Goal: Task Accomplishment & Management: Manage account settings

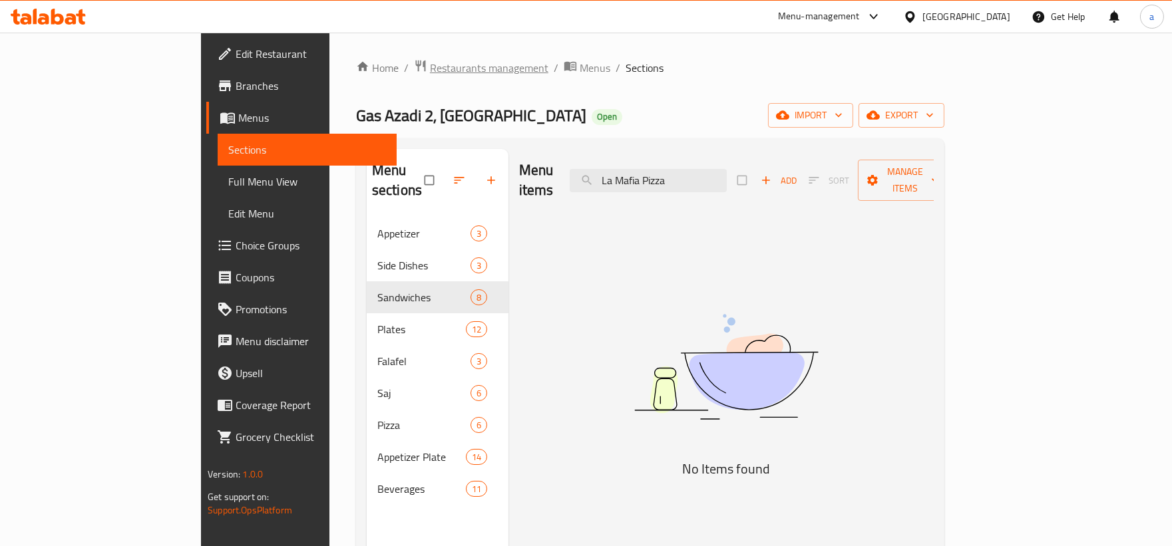
click at [430, 62] on span "Restaurants management" at bounding box center [489, 68] width 118 height 16
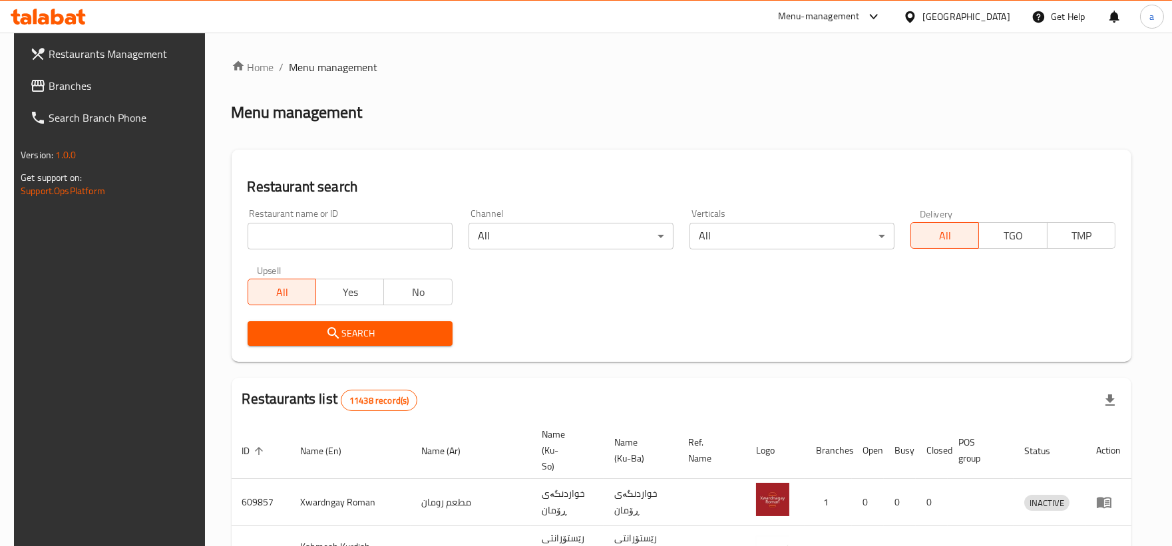
click at [76, 91] on span "Branches" at bounding box center [124, 86] width 150 height 16
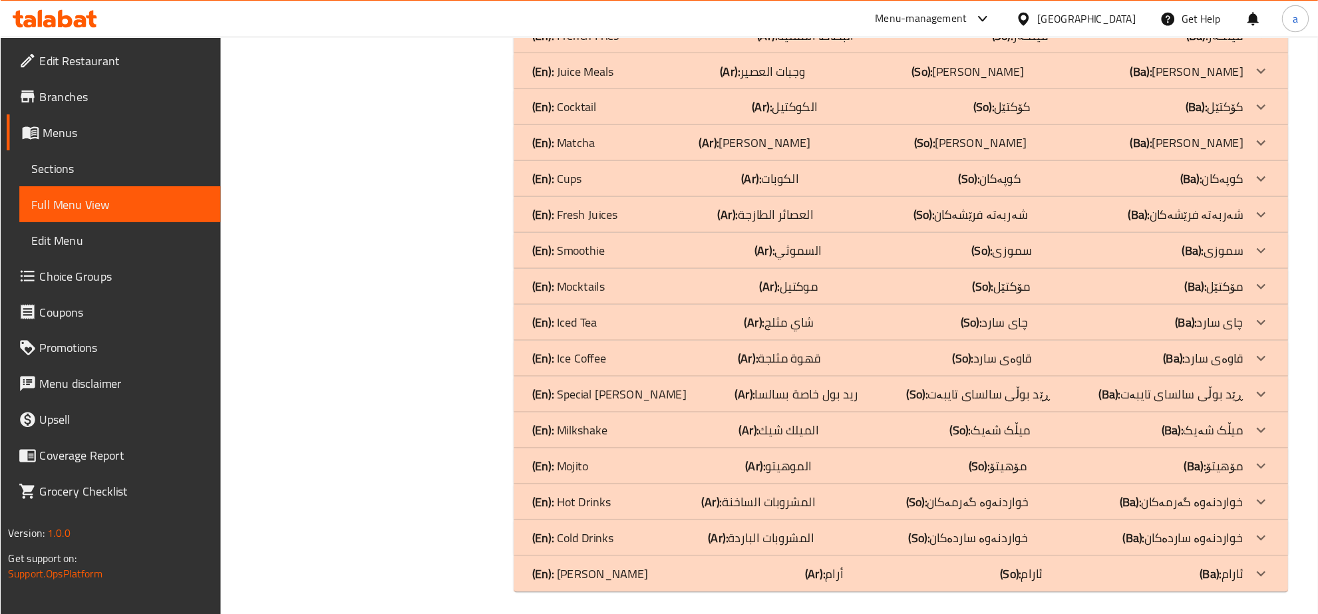
scroll to position [6342, 0]
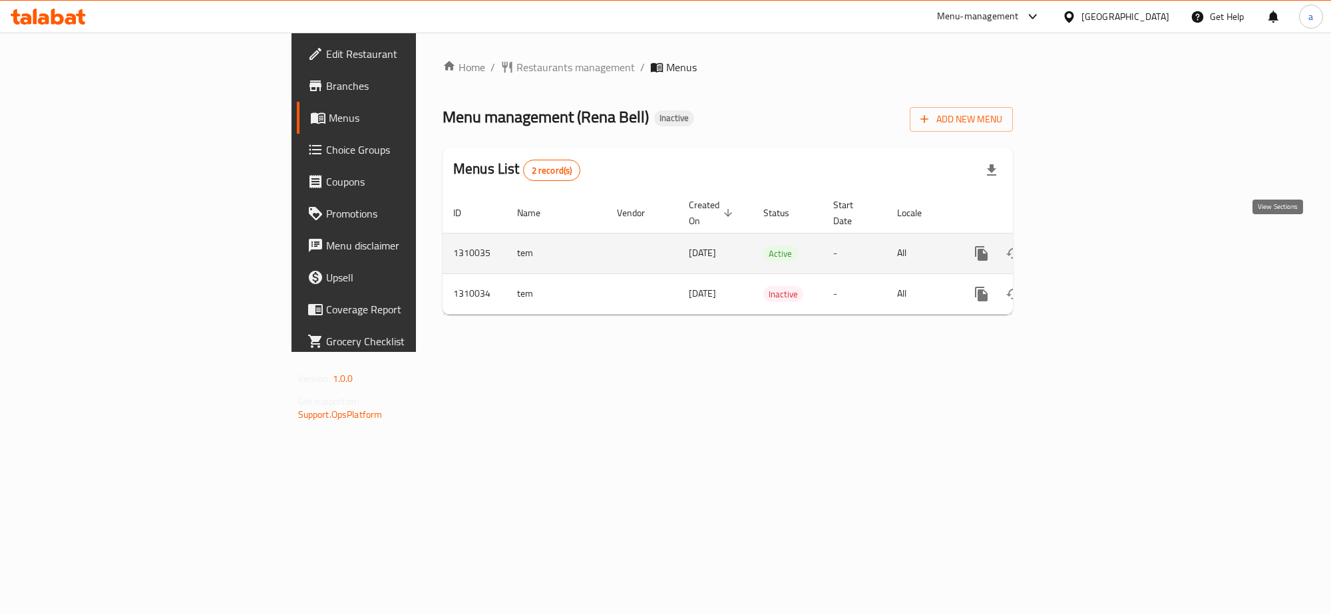
click at [1085, 246] on icon "enhanced table" at bounding box center [1077, 254] width 16 height 16
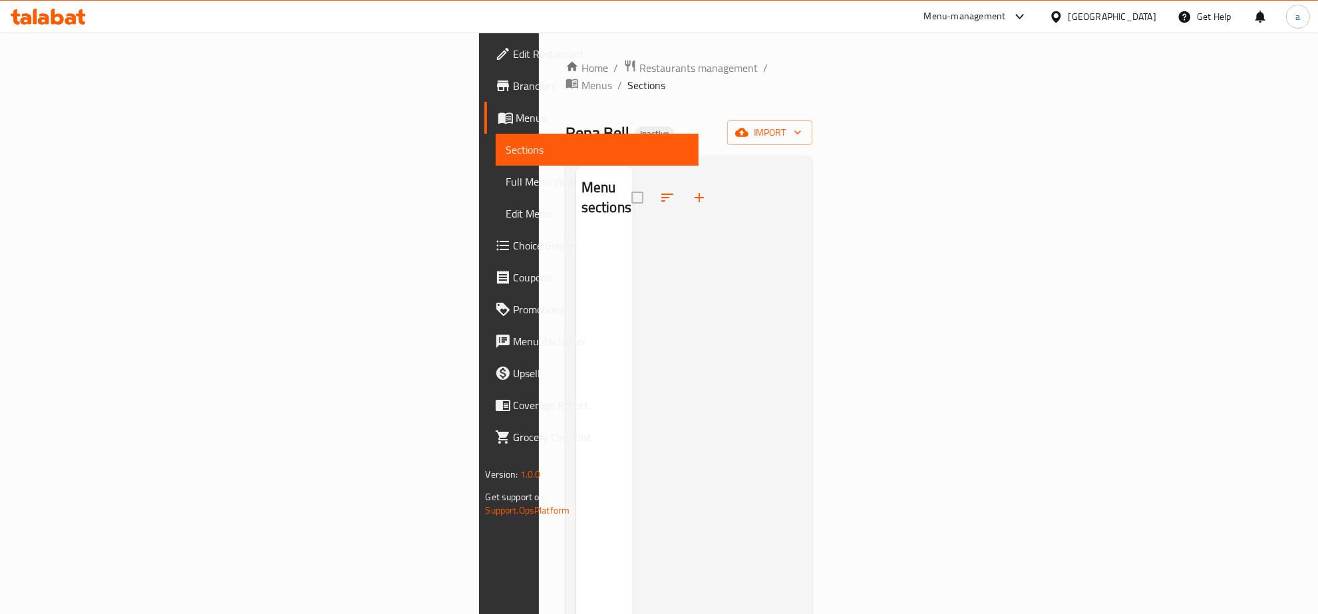
click at [566, 85] on div "Home / Restaurants management / Menus / Sections Rena Bell Inactive import Menu…" at bounding box center [690, 425] width 248 height 732
click at [566, 77] on icon "breadcrumb" at bounding box center [572, 83] width 13 height 13
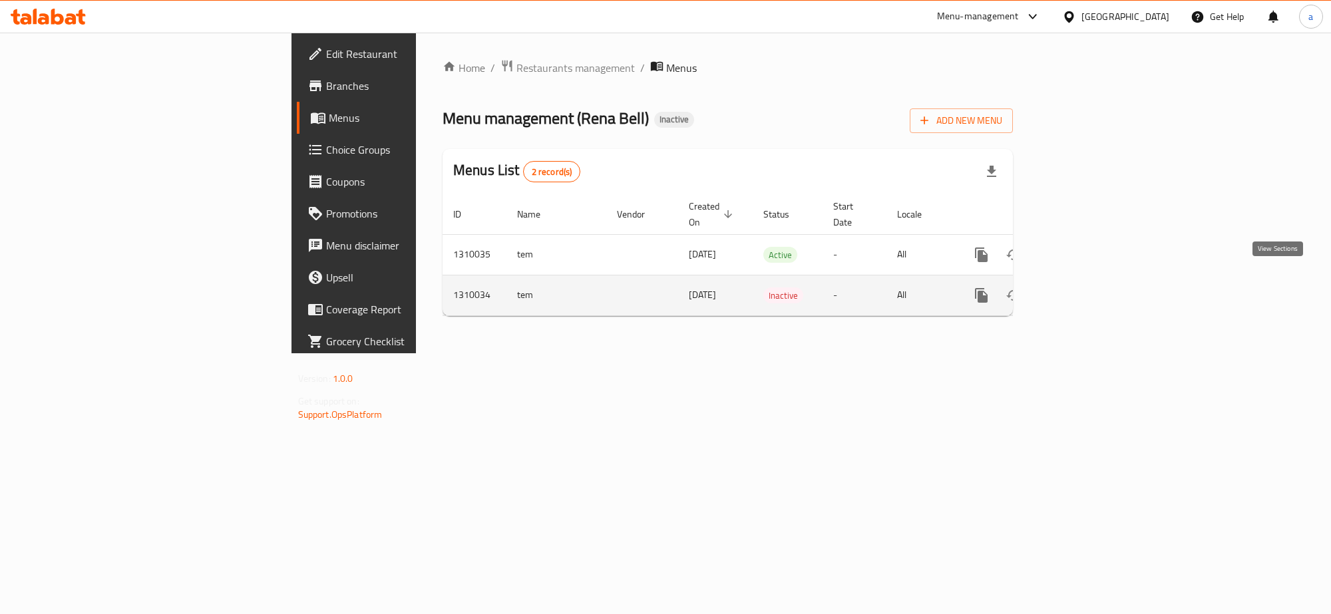
click at [1085, 288] on icon "enhanced table" at bounding box center [1077, 296] width 16 height 16
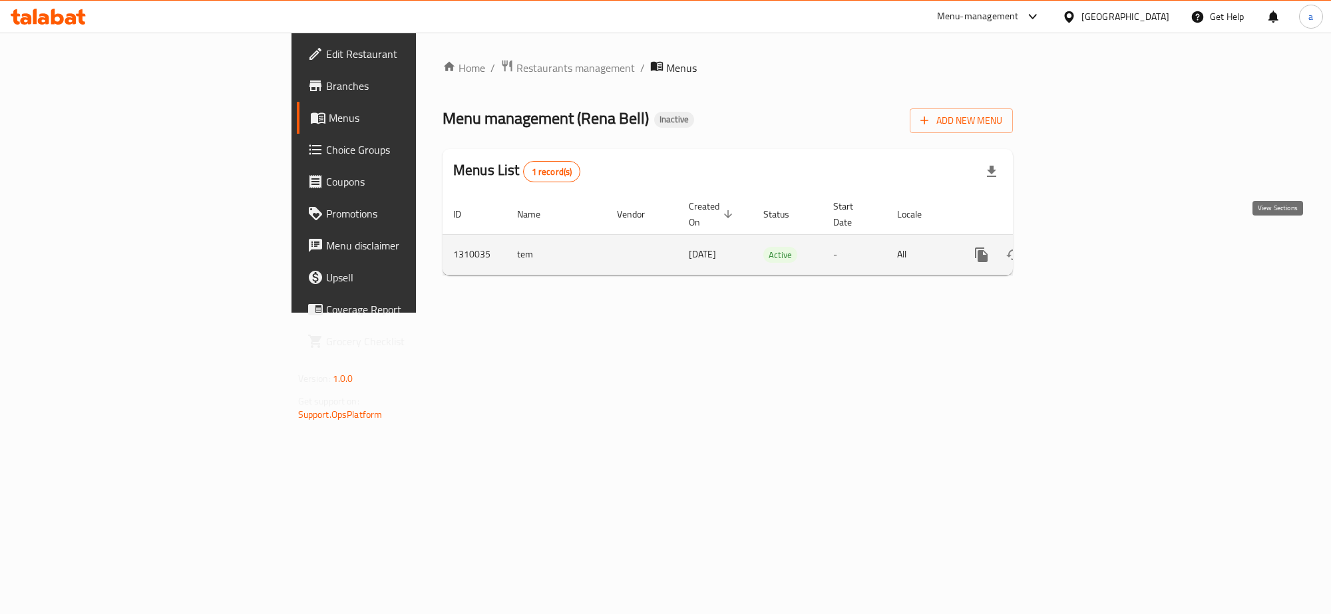
click at [1083, 249] on icon "enhanced table" at bounding box center [1077, 255] width 12 height 12
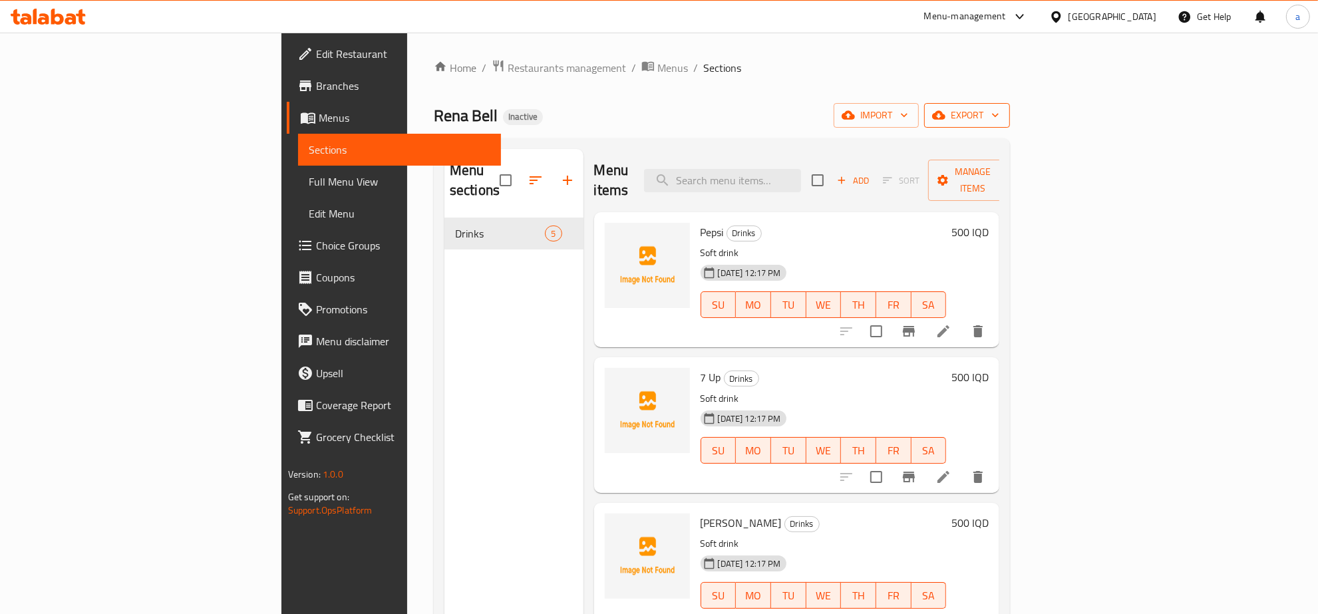
click at [1000, 117] on span "export" at bounding box center [967, 115] width 65 height 17
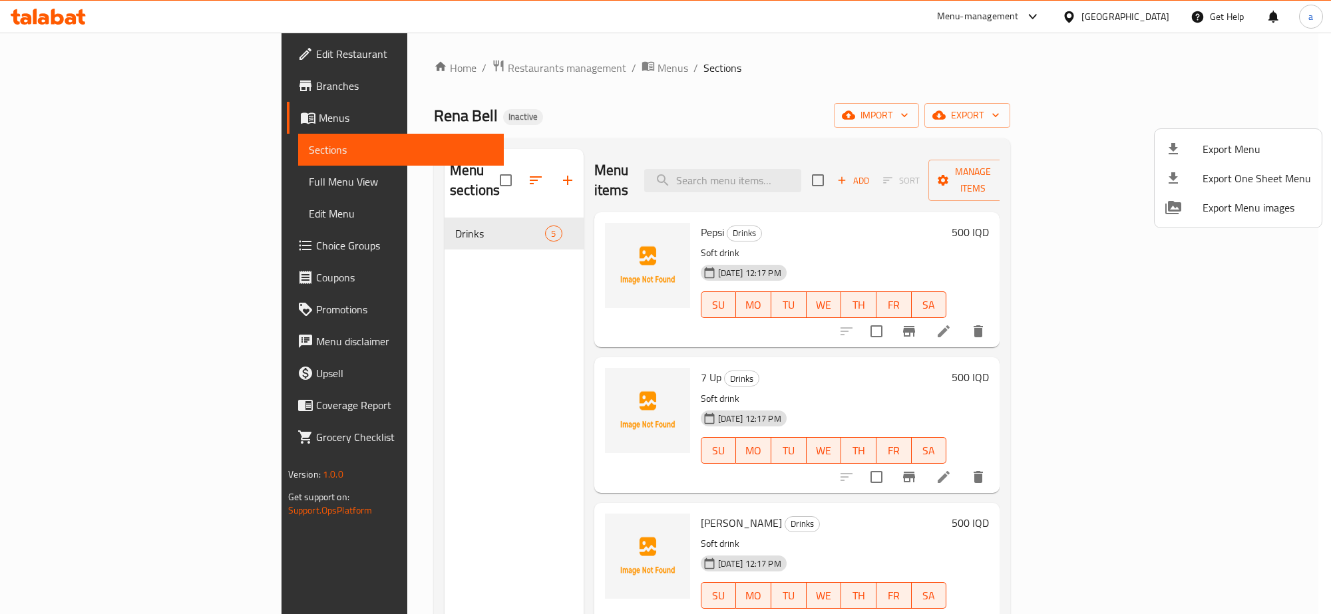
click at [1170, 118] on div at bounding box center [665, 307] width 1331 height 614
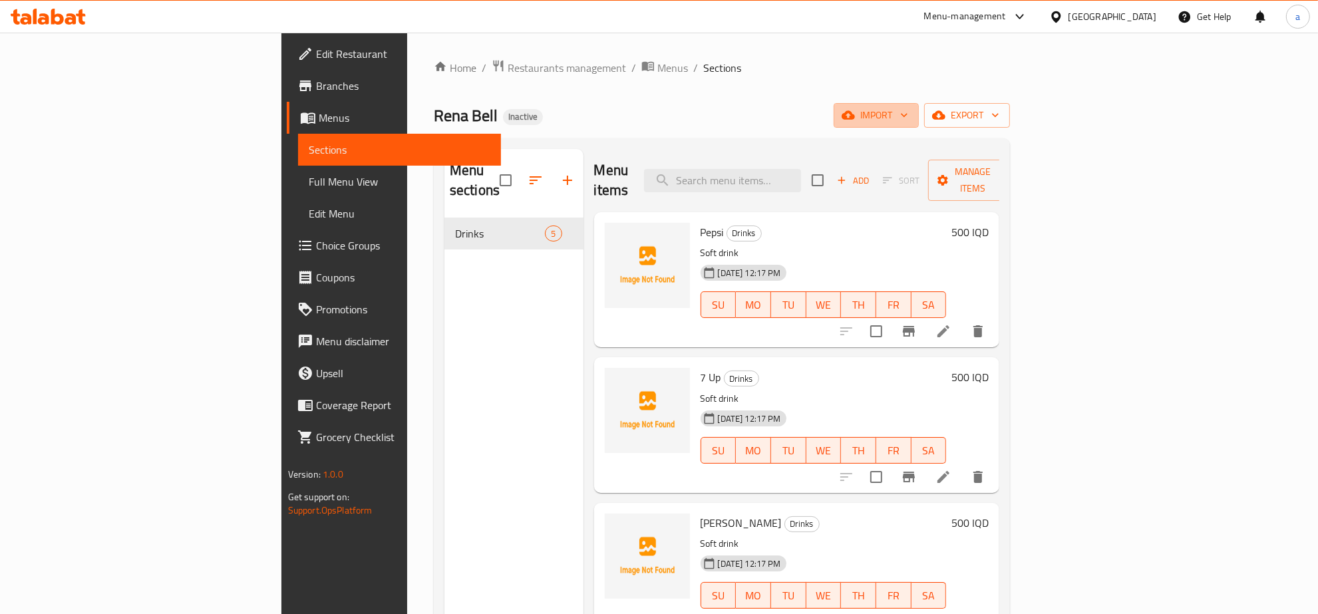
click at [908, 118] on span "import" at bounding box center [877, 115] width 64 height 17
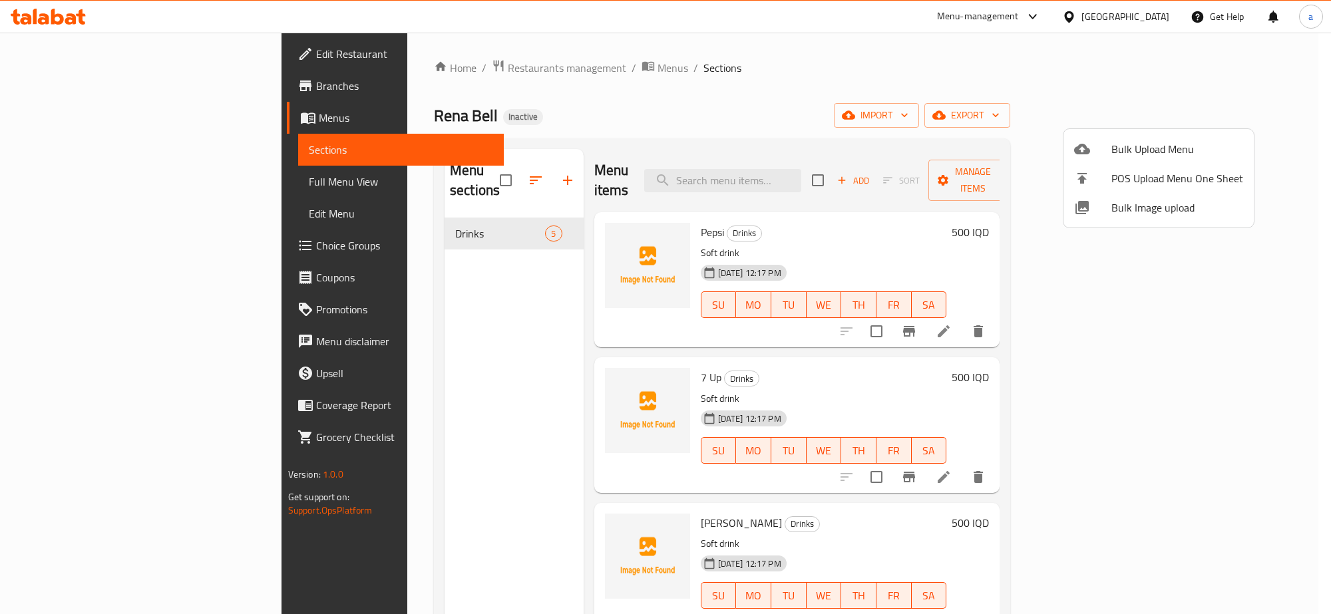
drag, startPoint x: 110, startPoint y: 53, endPoint x: 51, endPoint y: 45, distance: 59.9
click at [51, 45] on div at bounding box center [665, 307] width 1331 height 614
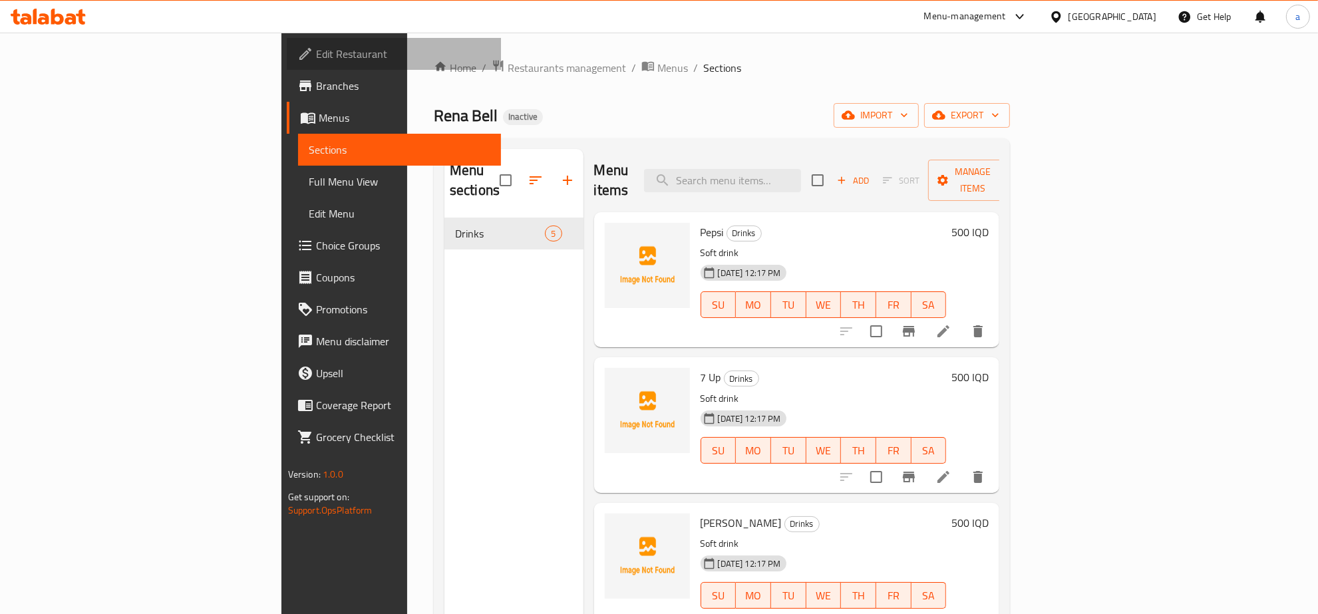
click at [316, 55] on span "Edit Restaurant" at bounding box center [403, 54] width 175 height 16
